Goal: Transaction & Acquisition: Purchase product/service

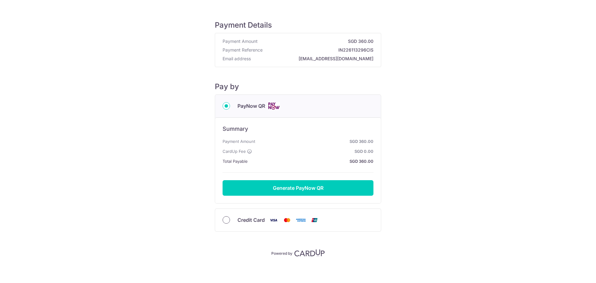
click at [225, 221] on input "Credit Card" at bounding box center [226, 219] width 7 height 7
radio input "true"
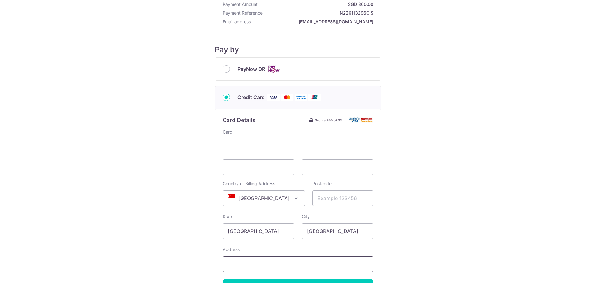
scroll to position [111, 0]
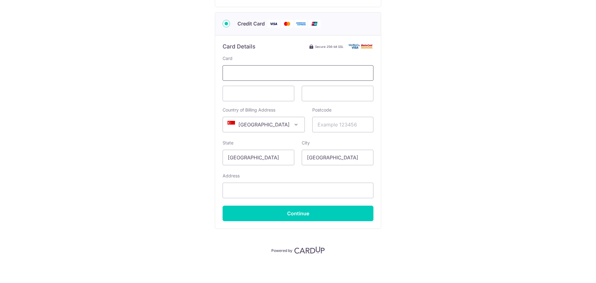
click at [343, 77] on span at bounding box center [298, 73] width 151 height 16
click at [234, 69] on span at bounding box center [298, 73] width 151 height 16
click at [324, 89] on span at bounding box center [338, 94] width 72 height 16
click at [324, 128] on input "Postcode" at bounding box center [342, 125] width 61 height 16
type input "148957"
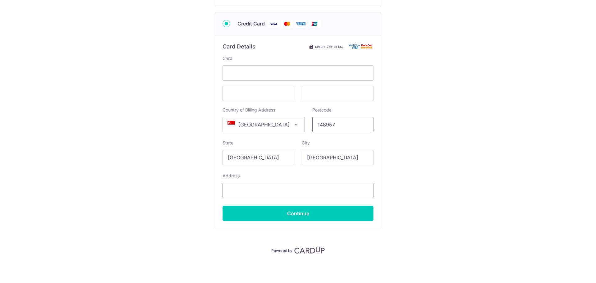
type input "16 STIRLING ROAD, #25-19"
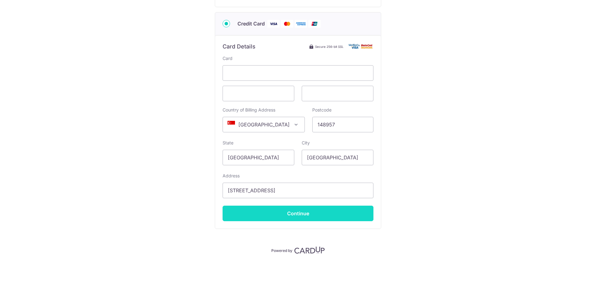
click at [304, 215] on input "Continue" at bounding box center [298, 214] width 151 height 16
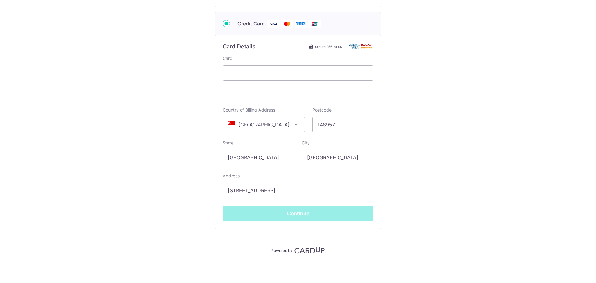
type input "**** 6023"
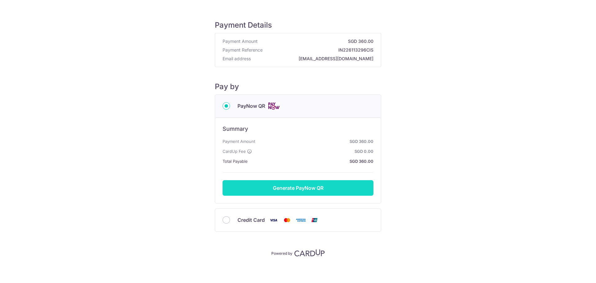
click at [299, 188] on button "Generate PayNow QR" at bounding box center [298, 188] width 151 height 16
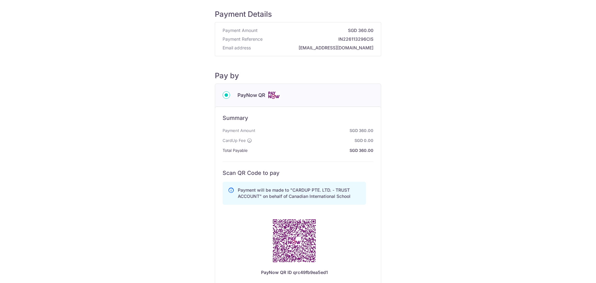
scroll to position [135, 0]
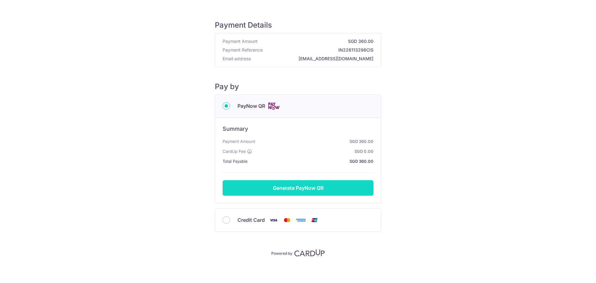
click at [293, 191] on button "Generate PayNow QR" at bounding box center [298, 188] width 151 height 16
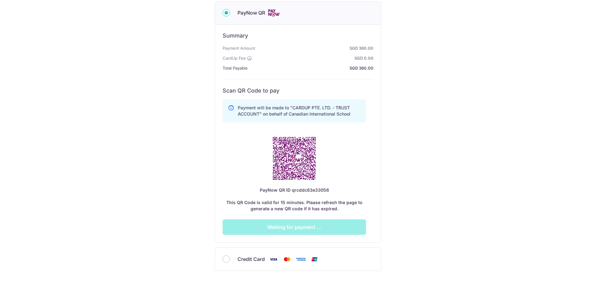
scroll to position [135, 0]
